Goal: Information Seeking & Learning: Learn about a topic

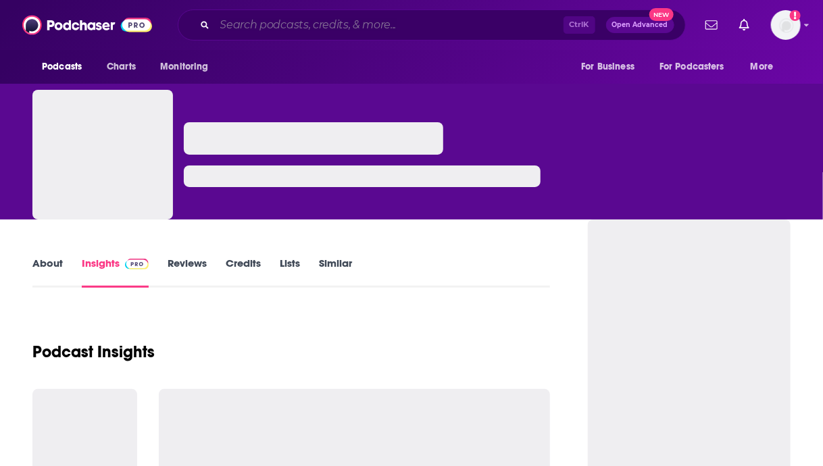
click at [266, 32] on input "Search podcasts, credits, & more..." at bounding box center [389, 25] width 349 height 22
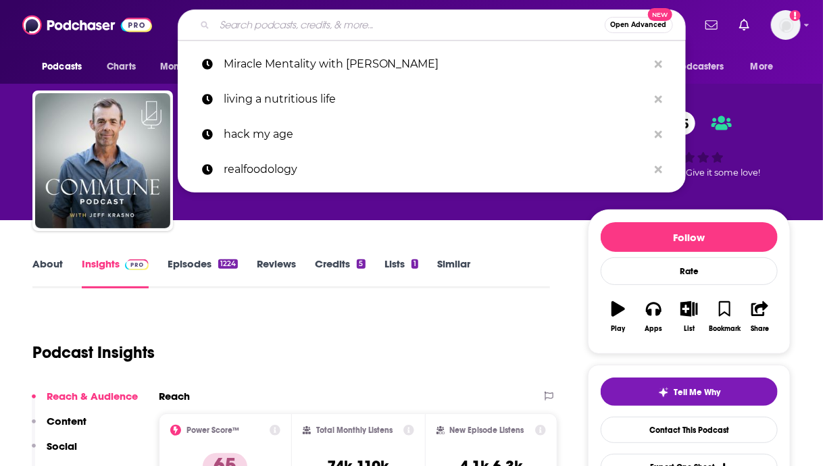
click at [341, 30] on input "Search podcasts, credits, & more..." at bounding box center [410, 25] width 390 height 22
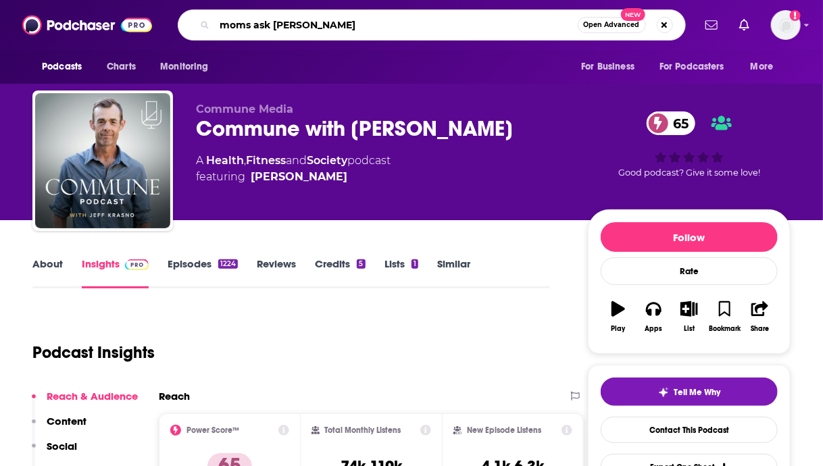
type input "moms ask why"
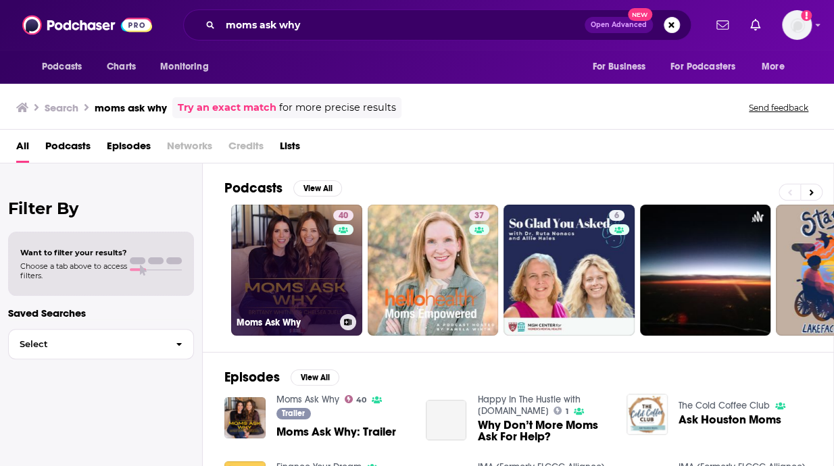
click at [293, 310] on link "40 Moms Ask Why" at bounding box center [296, 270] width 131 height 131
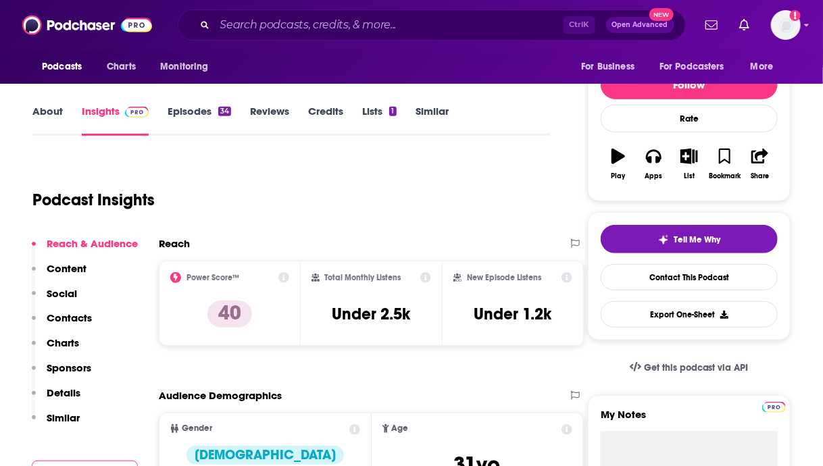
scroll to position [155, 0]
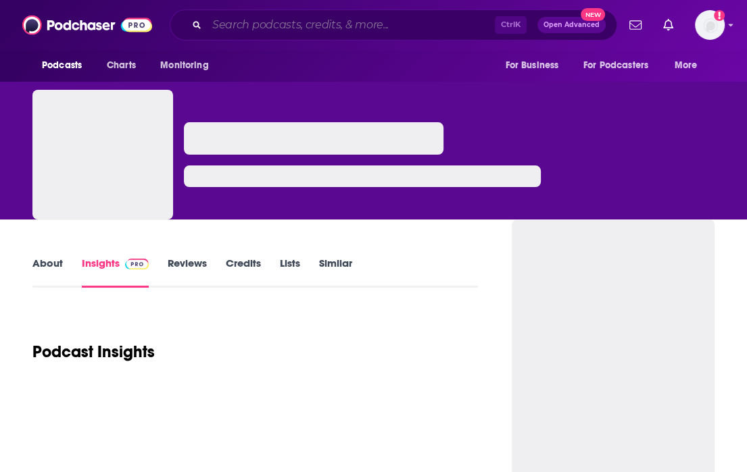
click at [300, 33] on input "Search podcasts, credits, & more..." at bounding box center [351, 25] width 288 height 22
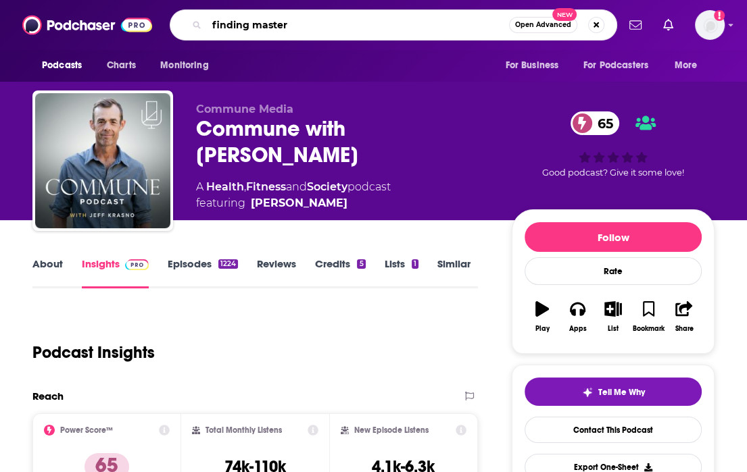
type input "finding mastery"
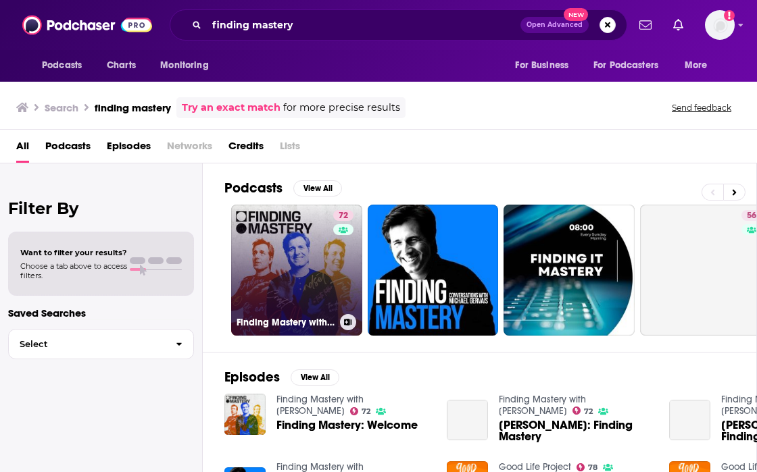
click at [284, 235] on link "72 Finding Mastery with [PERSON_NAME]" at bounding box center [296, 270] width 131 height 131
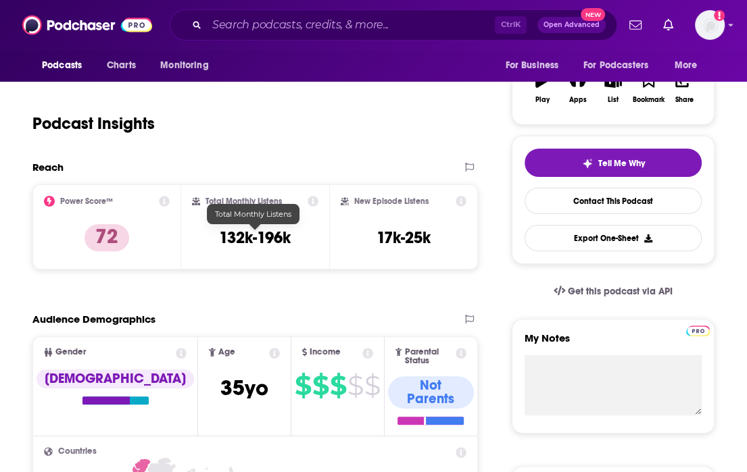
scroll to position [243, 0]
